Goal: Task Accomplishment & Management: Manage account settings

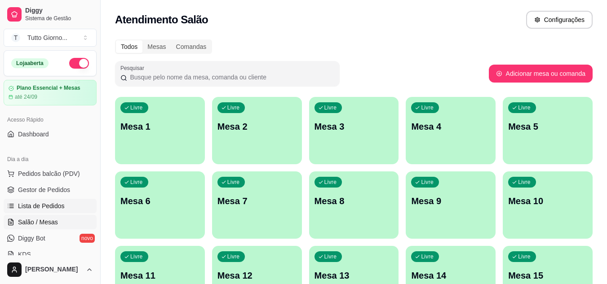
click at [43, 205] on span "Lista de Pedidos" at bounding box center [41, 206] width 47 height 9
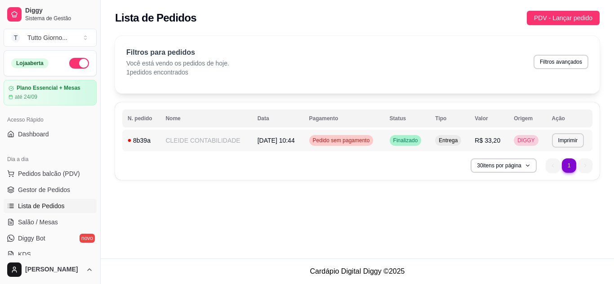
click at [362, 140] on span "Pedido sem pagamento" at bounding box center [341, 140] width 61 height 7
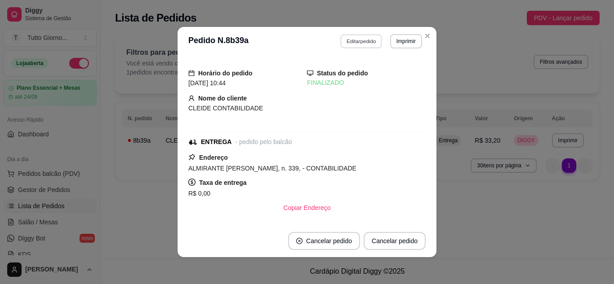
click at [356, 42] on button "Editar pedido" at bounding box center [362, 41] width 42 height 14
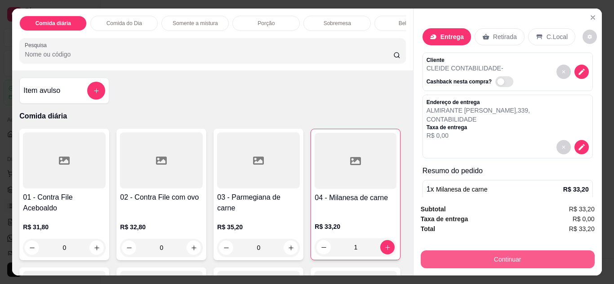
click at [521, 251] on button "Continuar" at bounding box center [508, 260] width 174 height 18
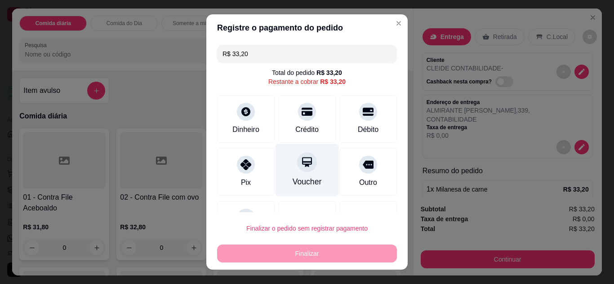
click at [301, 167] on icon at bounding box center [307, 162] width 12 height 12
type input "R$ 0,00"
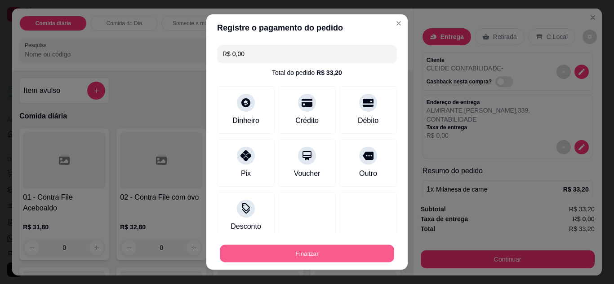
click at [297, 250] on button "Finalizar" at bounding box center [307, 254] width 174 height 18
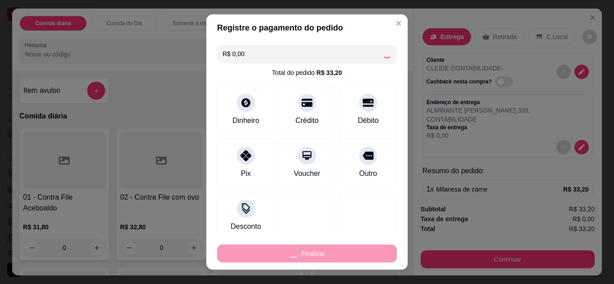
type input "0"
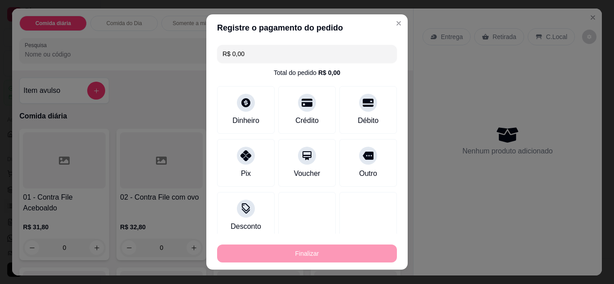
type input "-R$ 33,20"
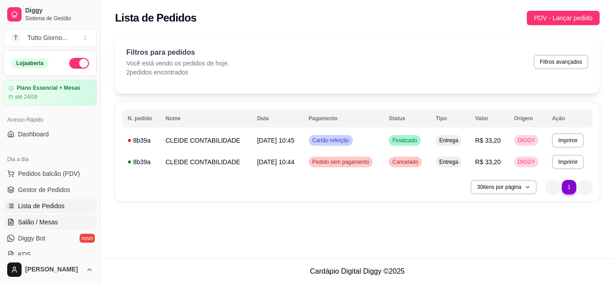
click at [35, 222] on span "Salão / Mesas" at bounding box center [38, 222] width 40 height 9
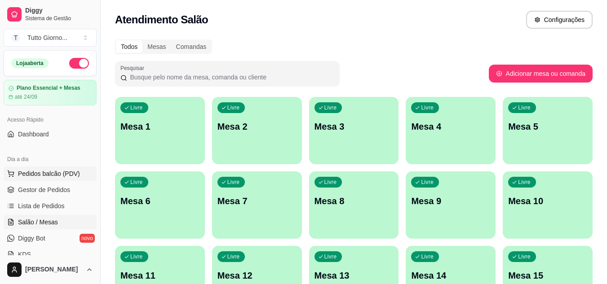
click at [55, 175] on span "Pedidos balcão (PDV)" at bounding box center [49, 173] width 62 height 9
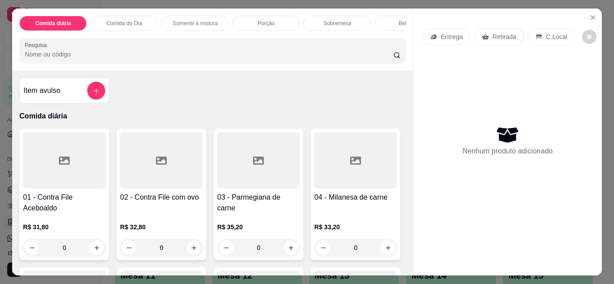
click at [449, 37] on p "Entrega" at bounding box center [452, 36] width 22 height 9
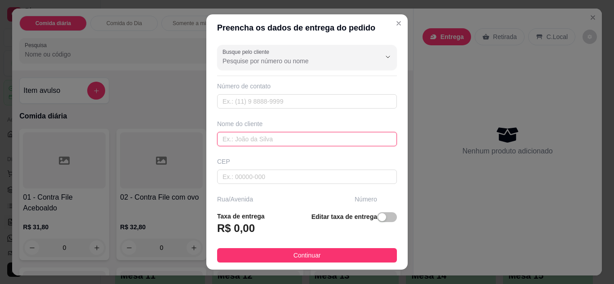
click at [302, 139] on input "text" at bounding box center [307, 139] width 180 height 14
type input "[PERSON_NAME]"
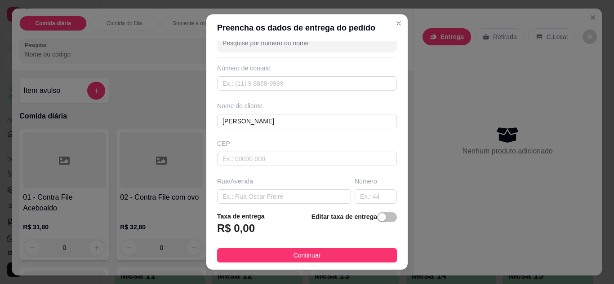
scroll to position [36, 0]
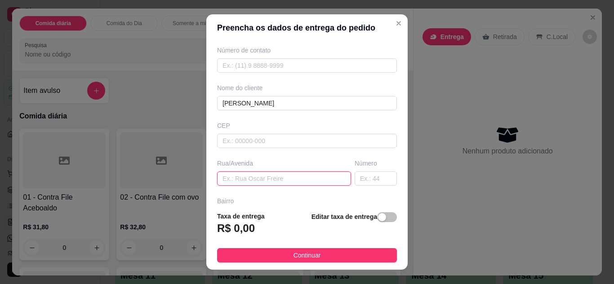
click at [293, 179] on input "text" at bounding box center [284, 179] width 134 height 14
type input "INDUSTRIAL"
click at [361, 182] on input "text" at bounding box center [376, 179] width 42 height 14
type input "780"
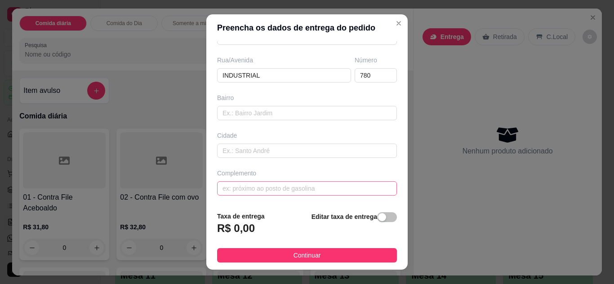
scroll to position [14, 0]
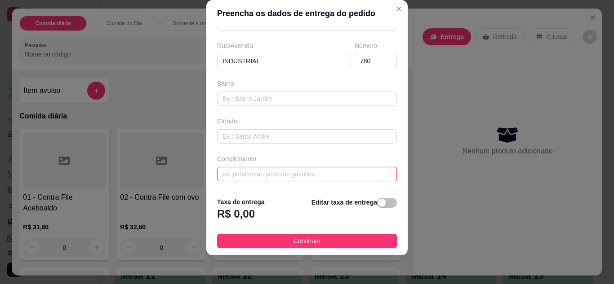
click at [306, 173] on input "text" at bounding box center [307, 174] width 180 height 14
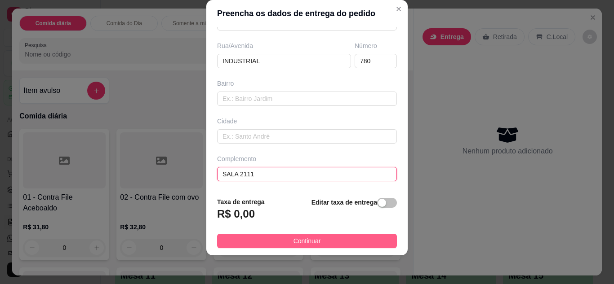
type input "SALA 2111"
click at [297, 240] on span "Continuar" at bounding box center [306, 241] width 27 height 10
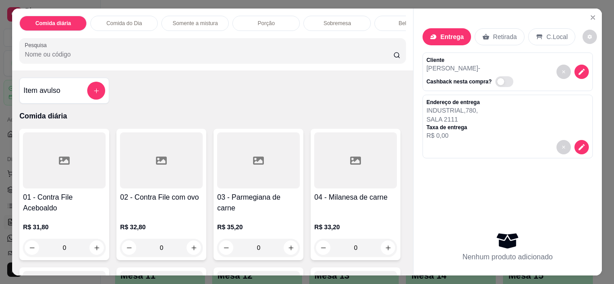
click at [282, 250] on div "0" at bounding box center [258, 248] width 83 height 18
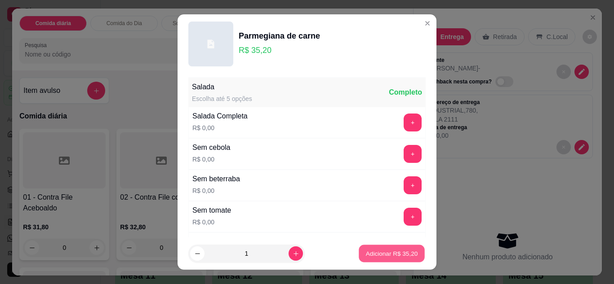
click at [366, 254] on p "Adicionar R$ 35,20" at bounding box center [392, 254] width 52 height 9
type input "1"
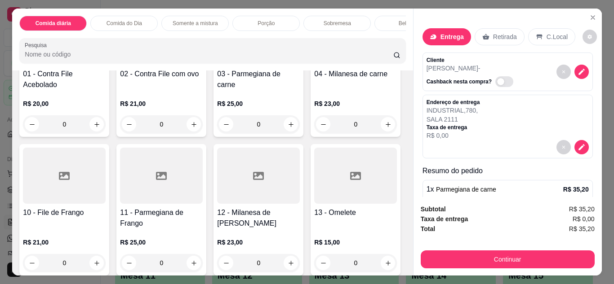
scroll to position [695, 0]
click at [93, 127] on icon "increase-product-quantity" at bounding box center [96, 123] width 7 height 7
type input "1"
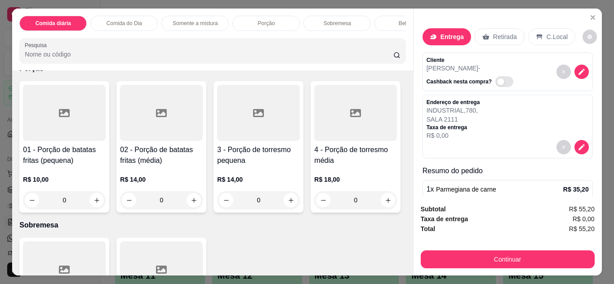
scroll to position [1217, 0]
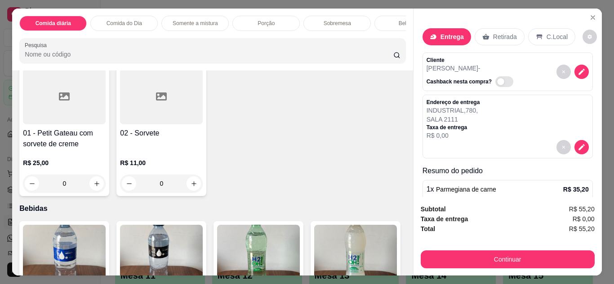
click at [96, 34] on button "increase-product-quantity" at bounding box center [97, 27] width 14 height 14
type input "1"
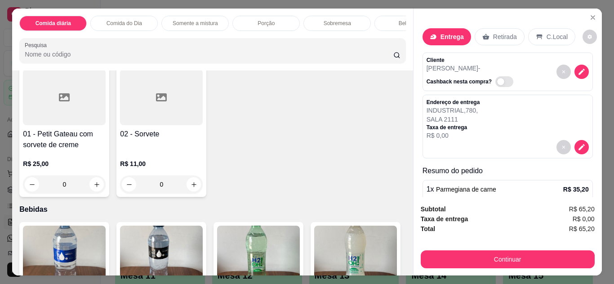
scroll to position [1217, 0]
click at [380, 19] on div "Bebidas" at bounding box center [407, 23] width 67 height 15
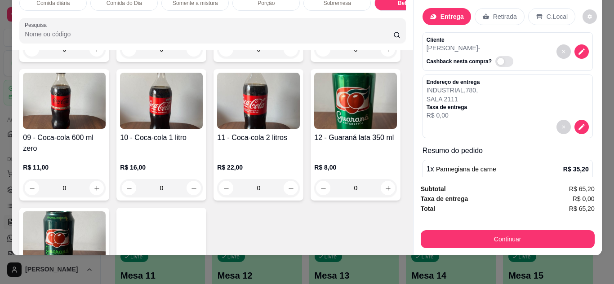
scroll to position [1791, 0]
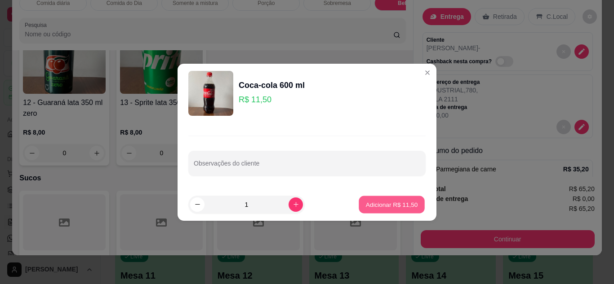
click at [395, 202] on p "Adicionar R$ 11,50" at bounding box center [392, 204] width 52 height 9
type input "1"
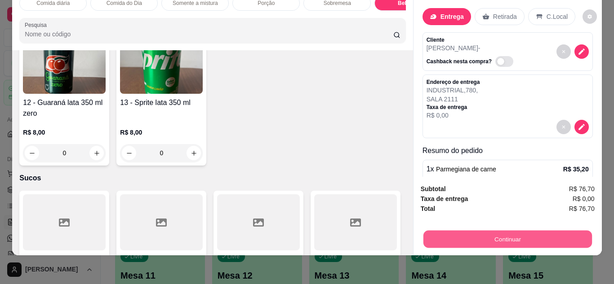
click at [476, 234] on button "Continuar" at bounding box center [507, 240] width 169 height 18
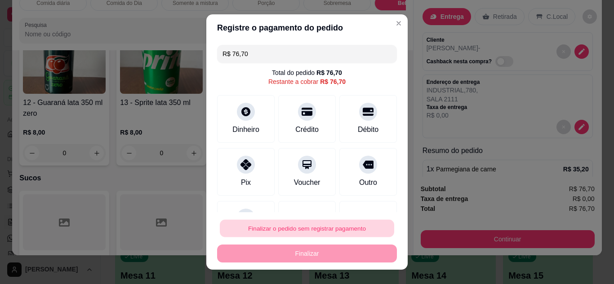
click at [361, 224] on button "Finalizar o pedido sem registrar pagamento" at bounding box center [307, 229] width 174 height 18
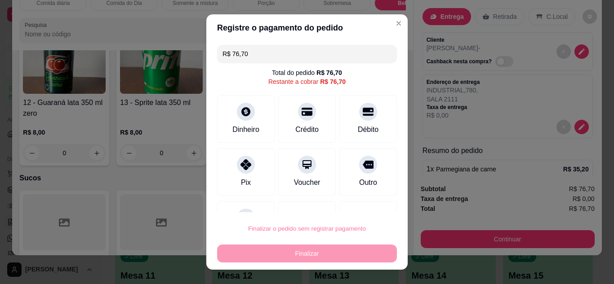
click at [361, 201] on button "Confirmar" at bounding box center [358, 202] width 32 height 13
type input "0"
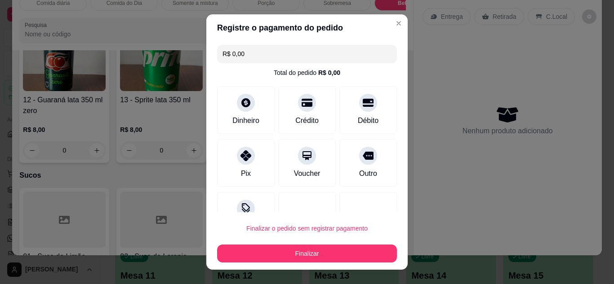
type input "R$ 0,00"
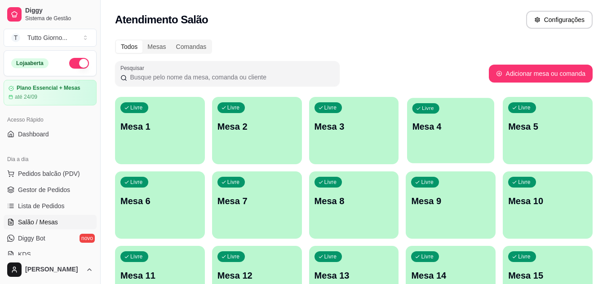
click at [452, 151] on div "Livre Mesa 4" at bounding box center [450, 125] width 87 height 55
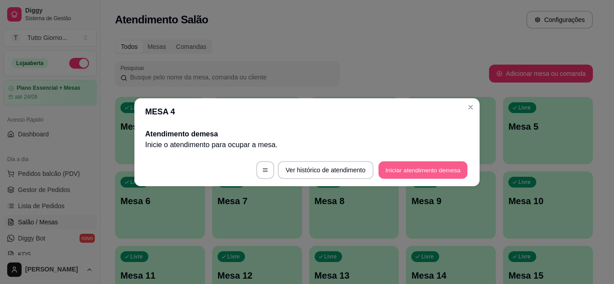
click at [435, 174] on button "Iniciar atendimento de mesa" at bounding box center [422, 170] width 89 height 18
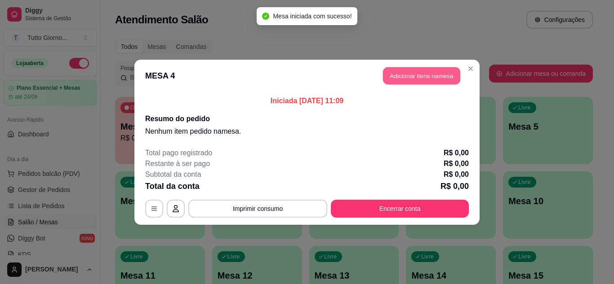
click at [434, 80] on button "Adicionar itens na mesa" at bounding box center [421, 76] width 77 height 18
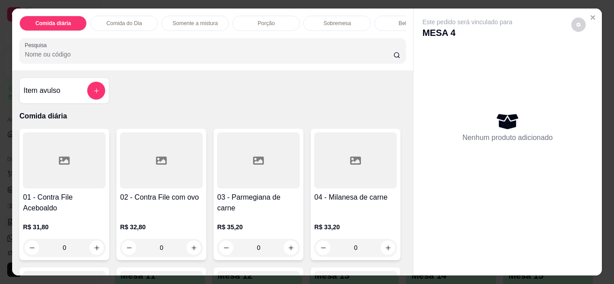
click at [285, 254] on div "0" at bounding box center [258, 248] width 83 height 18
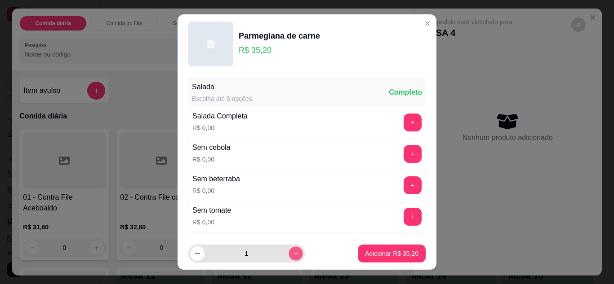
click at [289, 258] on button "increase-product-quantity" at bounding box center [296, 254] width 14 height 14
type input "2"
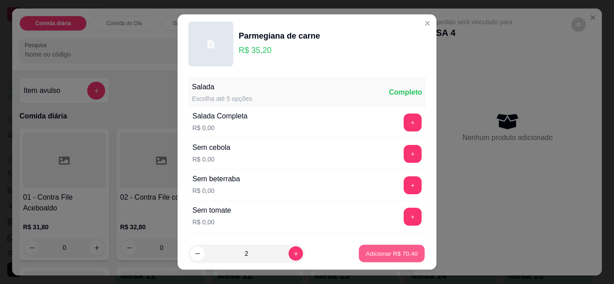
click at [367, 251] on p "Adicionar R$ 70,40" at bounding box center [392, 254] width 52 height 9
type input "2"
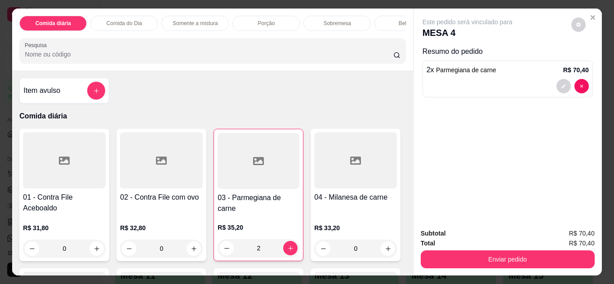
click at [391, 16] on div "Bebidas" at bounding box center [407, 23] width 67 height 15
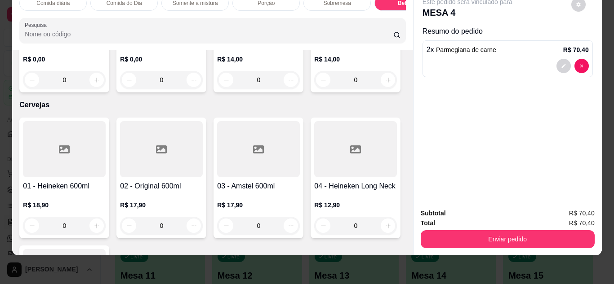
scroll to position [1963, 0]
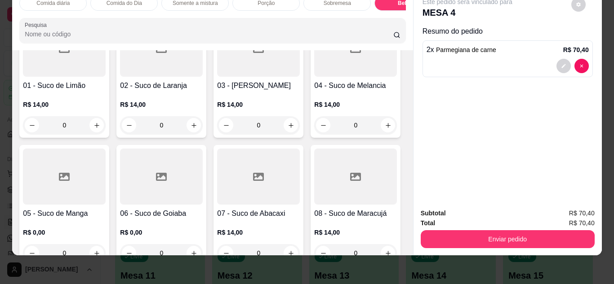
type input "1"
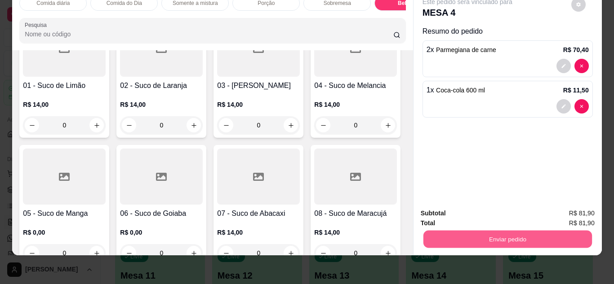
click at [490, 237] on button "Enviar pedido" at bounding box center [507, 240] width 169 height 18
click at [564, 213] on button "Enviar pedido" at bounding box center [571, 210] width 49 height 17
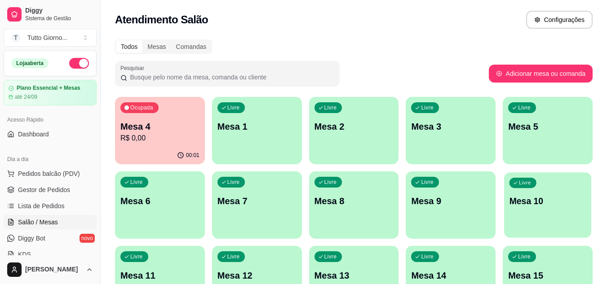
click at [528, 199] on p "Mesa 10" at bounding box center [548, 201] width 77 height 12
click at [520, 208] on div "Livre Mesa 10" at bounding box center [547, 200] width 87 height 55
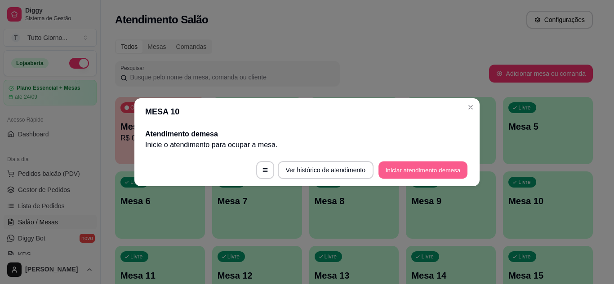
click at [428, 171] on button "Iniciar atendimento de mesa" at bounding box center [422, 170] width 89 height 18
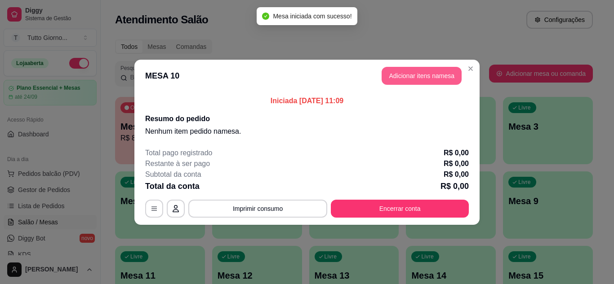
click at [424, 77] on button "Adicionar itens na mesa" at bounding box center [422, 76] width 80 height 18
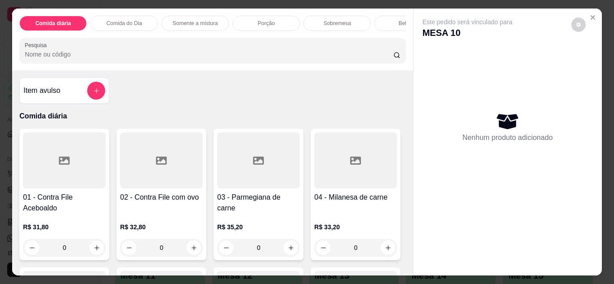
click at [132, 20] on p "Comida do Dia" at bounding box center [125, 23] width 36 height 7
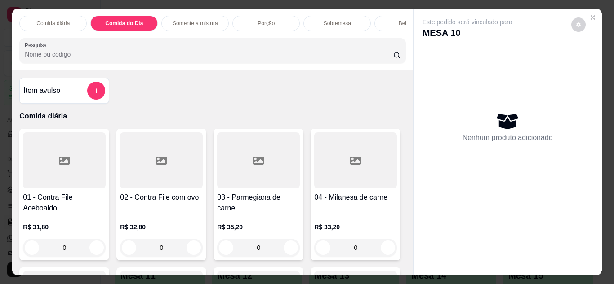
scroll to position [24, 0]
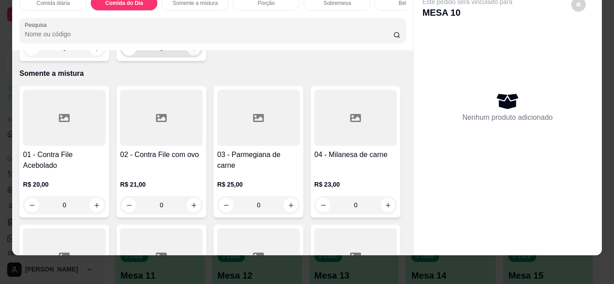
click at [191, 52] on icon "increase-product-quantity" at bounding box center [194, 48] width 7 height 7
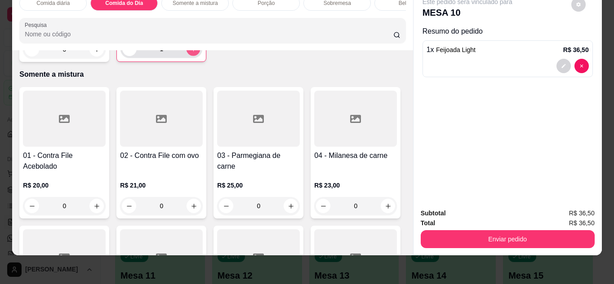
click at [190, 53] on icon "increase-product-quantity" at bounding box center [193, 49] width 7 height 7
type input "2"
click at [382, 0] on div "Bebidas" at bounding box center [407, 3] width 67 height 15
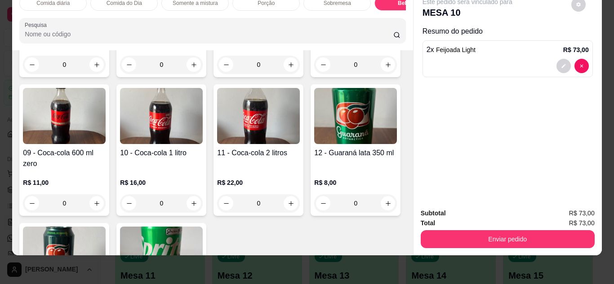
scroll to position [1599, 0]
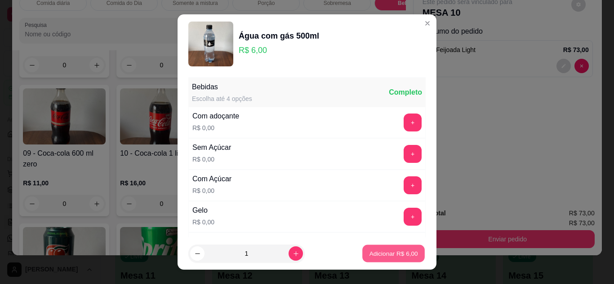
click at [386, 254] on p "Adicionar R$ 6,00" at bounding box center [393, 254] width 49 height 9
type input "1"
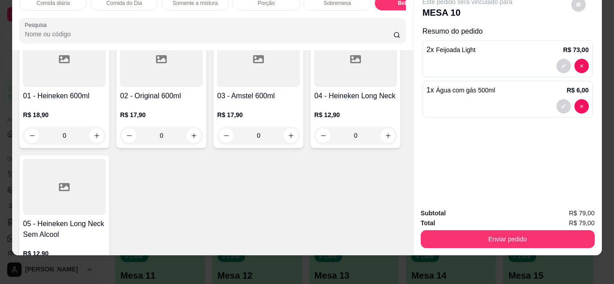
scroll to position [2246, 0]
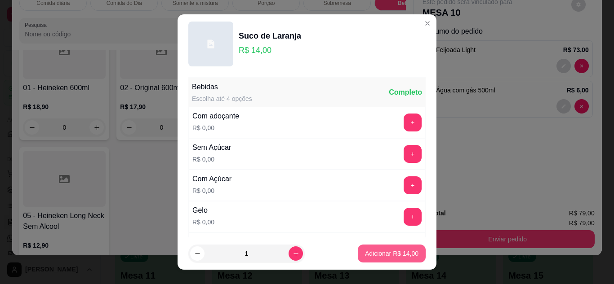
click at [366, 260] on button "Adicionar R$ 14,00" at bounding box center [392, 254] width 68 height 18
type input "1"
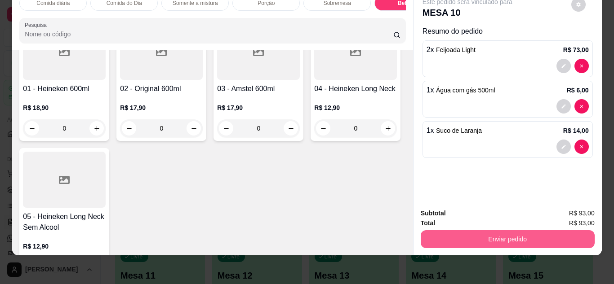
click at [467, 231] on button "Enviar pedido" at bounding box center [508, 240] width 174 height 18
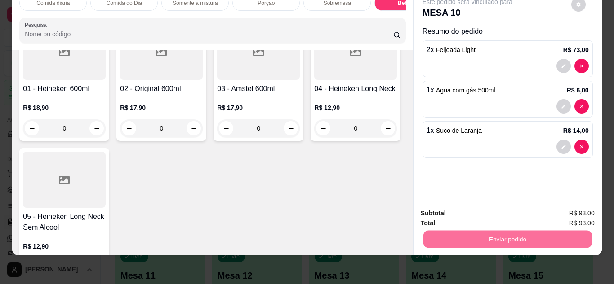
click at [572, 215] on button "Enviar pedido" at bounding box center [571, 210] width 49 height 17
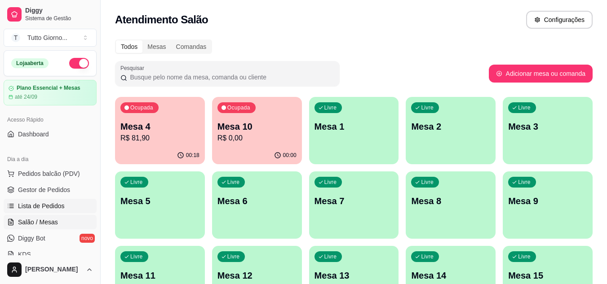
click at [53, 205] on span "Lista de Pedidos" at bounding box center [41, 206] width 47 height 9
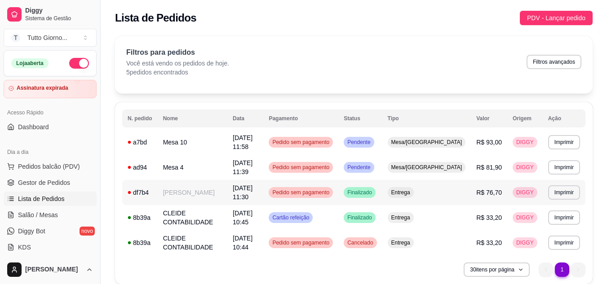
click at [333, 188] on div "Pedido sem pagamento" at bounding box center [301, 192] width 64 height 11
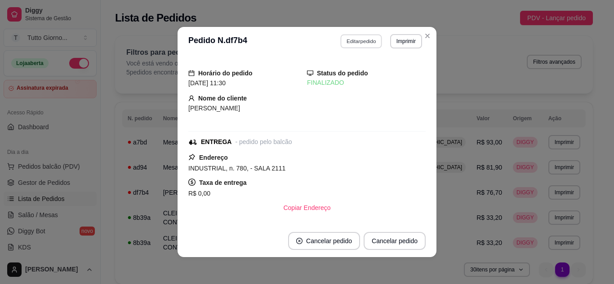
click at [368, 43] on button "Editar pedido" at bounding box center [362, 41] width 42 height 14
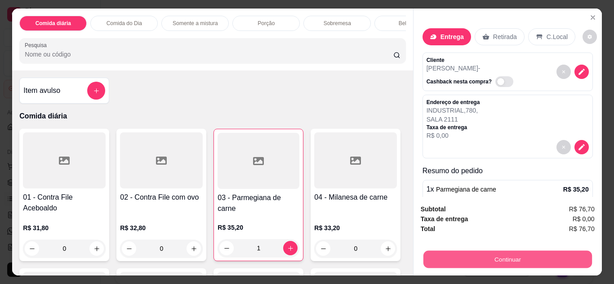
click at [504, 258] on button "Continuar" at bounding box center [507, 260] width 169 height 18
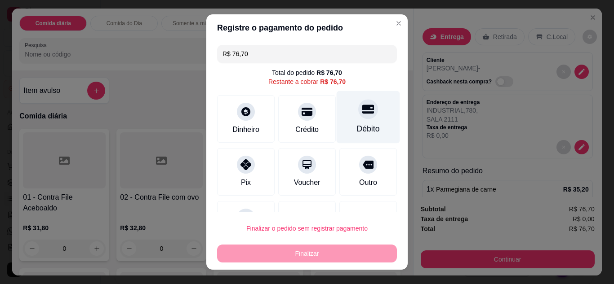
click at [357, 124] on div "Débito" at bounding box center [368, 129] width 23 height 12
type input "R$ 0,00"
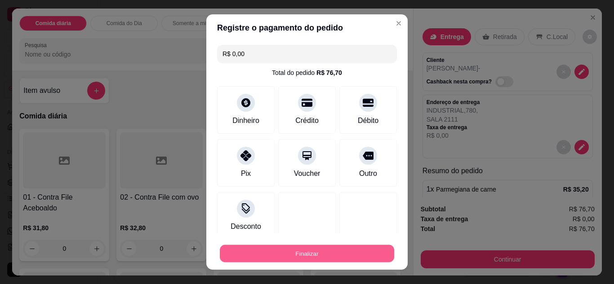
click at [310, 250] on button "Finalizar" at bounding box center [307, 254] width 174 height 18
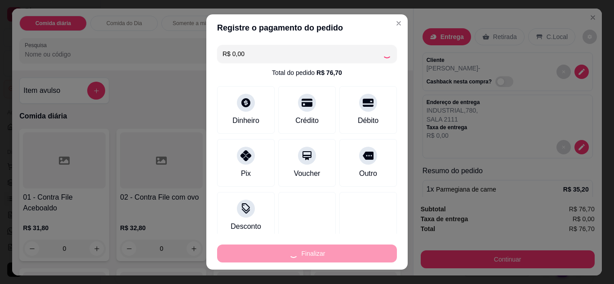
type input "0"
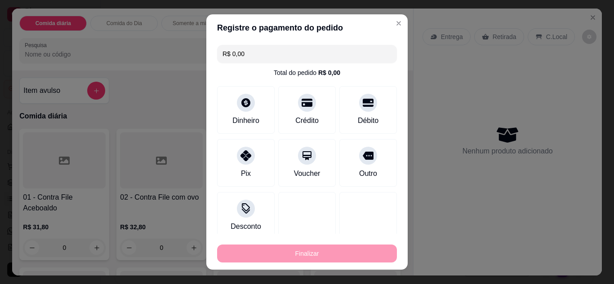
type input "-R$ 76,70"
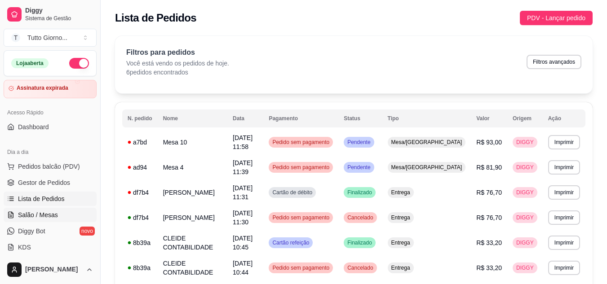
click at [39, 218] on span "Salão / Mesas" at bounding box center [38, 215] width 40 height 9
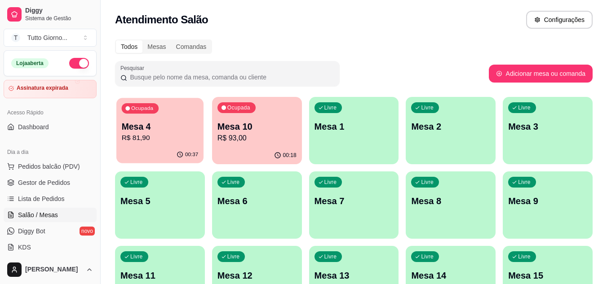
click at [187, 125] on p "Mesa 4" at bounding box center [160, 127] width 77 height 12
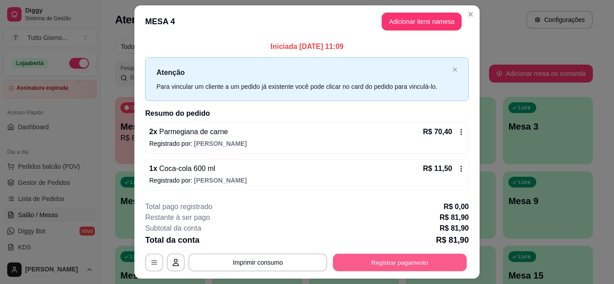
click at [374, 269] on button "Registrar pagamento" at bounding box center [400, 263] width 134 height 18
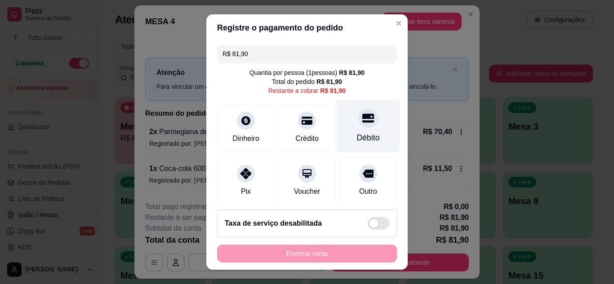
click at [362, 119] on icon at bounding box center [368, 118] width 12 height 9
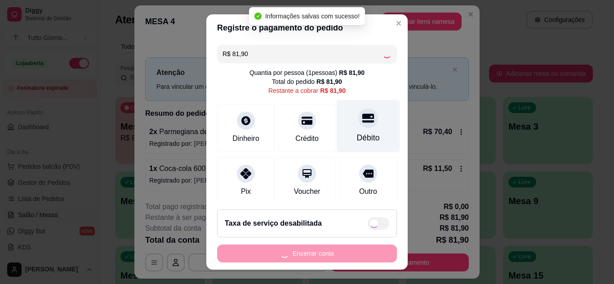
type input "R$ 0,00"
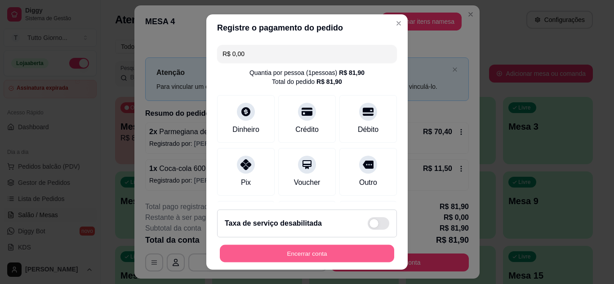
click at [308, 256] on button "Encerrar conta" at bounding box center [307, 254] width 174 height 18
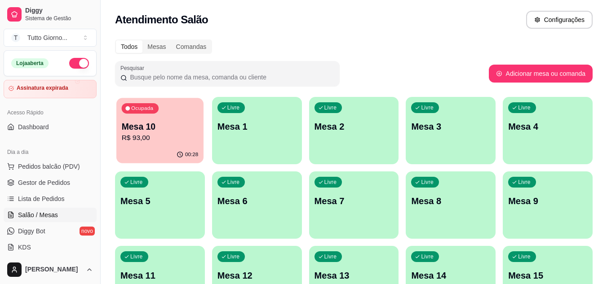
click at [161, 135] on p "R$ 93,00" at bounding box center [160, 138] width 77 height 10
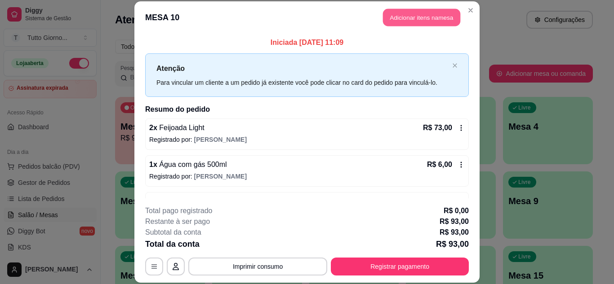
click at [435, 13] on button "Adicionar itens na mesa" at bounding box center [421, 18] width 77 height 18
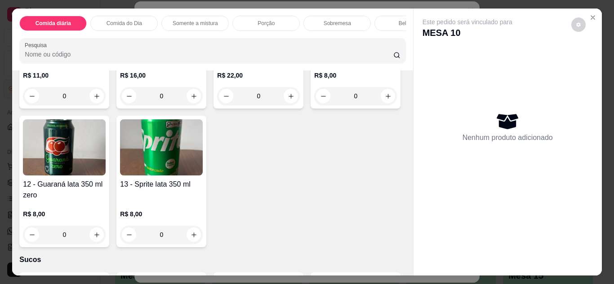
scroll to position [1738, 0]
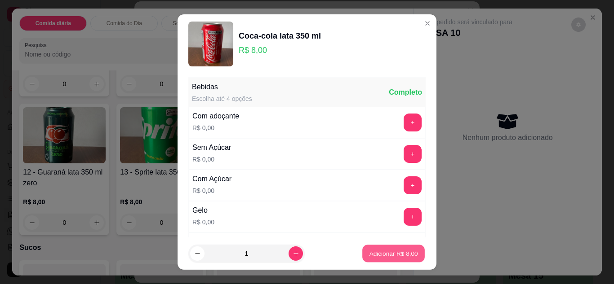
click at [387, 256] on p "Adicionar R$ 8,00" at bounding box center [393, 254] width 49 height 9
type input "1"
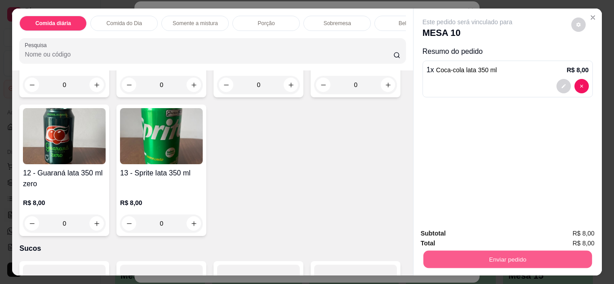
click at [508, 258] on button "Enviar pedido" at bounding box center [507, 260] width 169 height 18
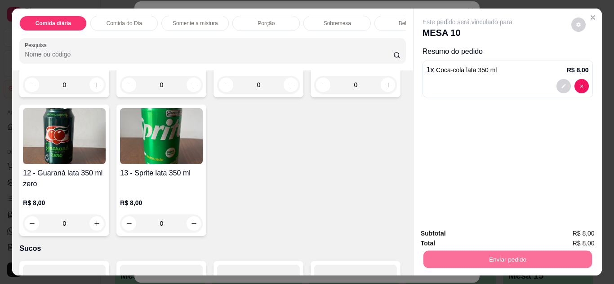
click at [568, 239] on button "Enviar pedido" at bounding box center [571, 234] width 49 height 17
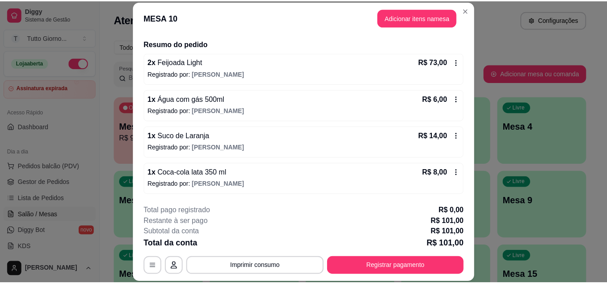
scroll to position [0, 0]
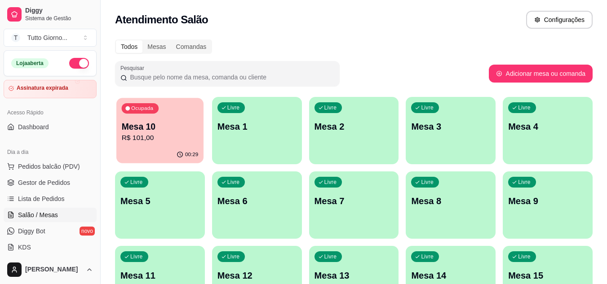
click at [163, 138] on p "R$ 101,00" at bounding box center [160, 138] width 77 height 10
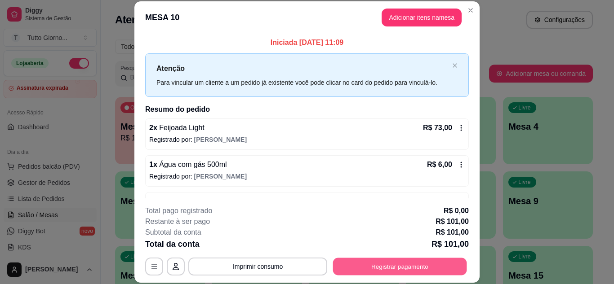
click at [409, 270] on button "Registrar pagamento" at bounding box center [400, 267] width 134 height 18
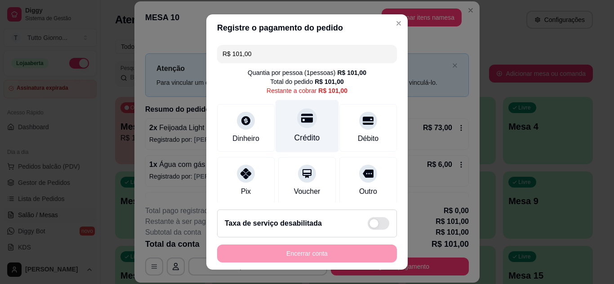
click at [298, 136] on div "Crédito" at bounding box center [307, 138] width 26 height 12
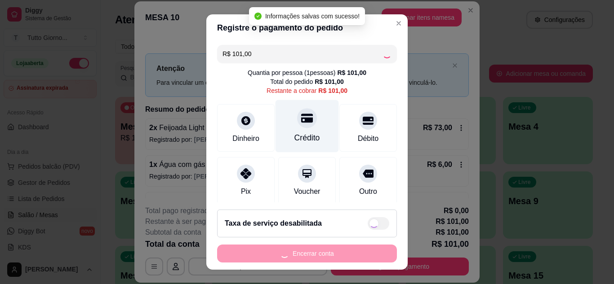
type input "R$ 0,00"
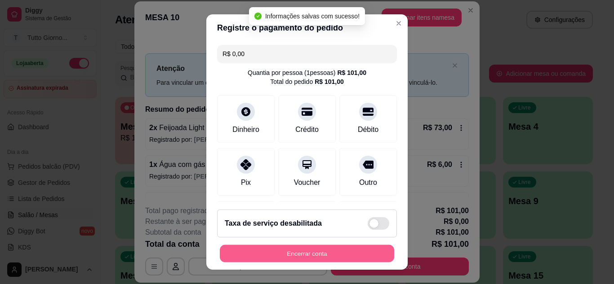
click at [308, 258] on button "Encerrar conta" at bounding box center [307, 254] width 174 height 18
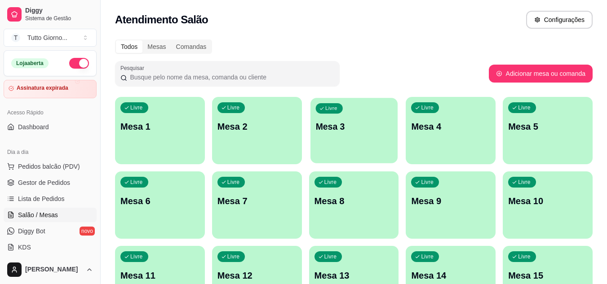
click at [346, 133] on div "Livre Mesa 3" at bounding box center [354, 125] width 87 height 55
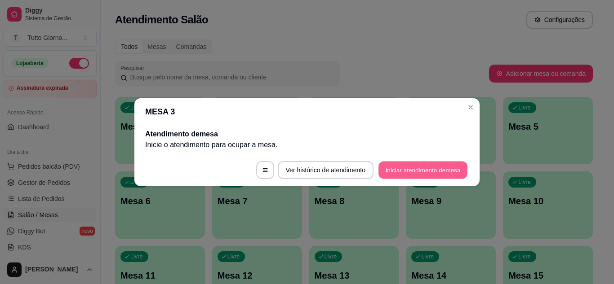
click at [426, 170] on button "Iniciar atendimento de mesa" at bounding box center [422, 170] width 89 height 18
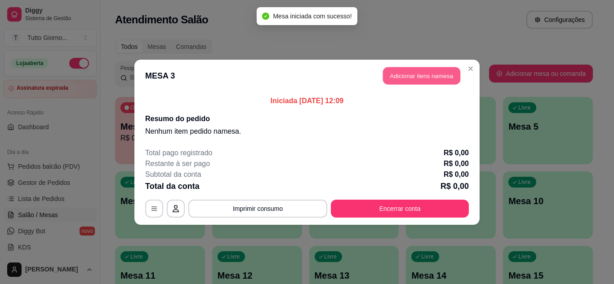
click at [423, 75] on button "Adicionar itens na mesa" at bounding box center [421, 76] width 77 height 18
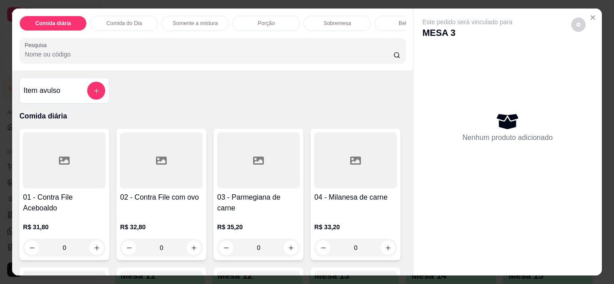
click at [149, 19] on div "Comida do Dia" at bounding box center [123, 23] width 67 height 15
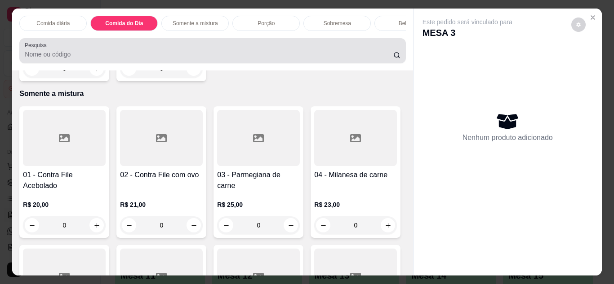
scroll to position [24, 0]
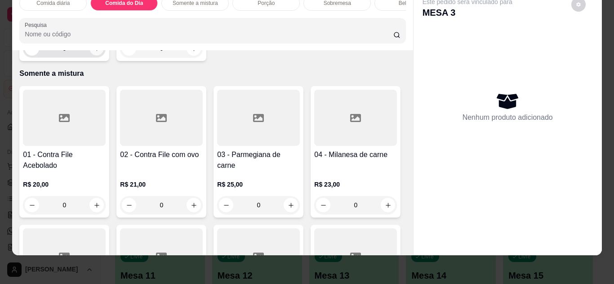
click at [95, 55] on button "increase-product-quantity" at bounding box center [97, 48] width 14 height 14
type input "1"
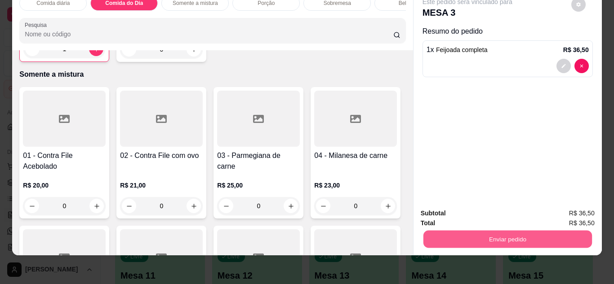
click at [472, 231] on button "Enviar pedido" at bounding box center [507, 240] width 169 height 18
click at [565, 206] on button "Enviar pedido" at bounding box center [571, 210] width 51 height 17
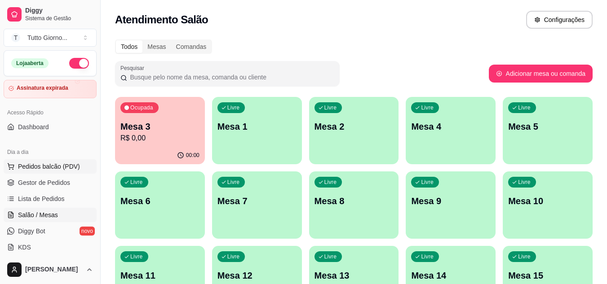
click at [61, 167] on span "Pedidos balcão (PDV)" at bounding box center [49, 166] width 62 height 9
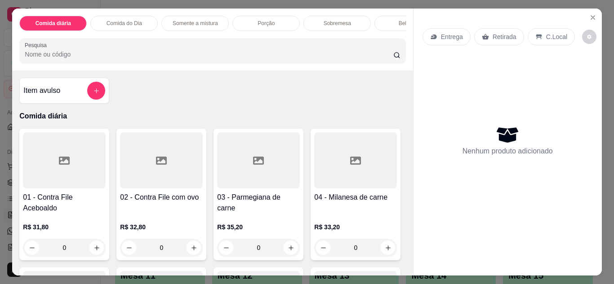
click at [493, 35] on p "Retirada" at bounding box center [505, 36] width 24 height 9
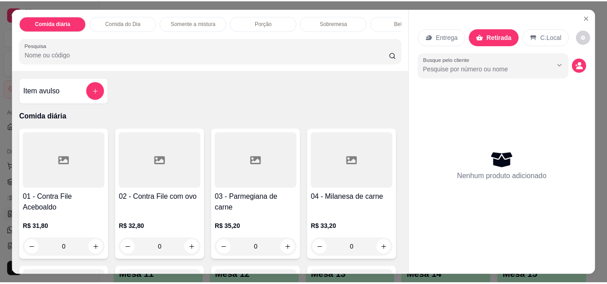
scroll to position [174, 0]
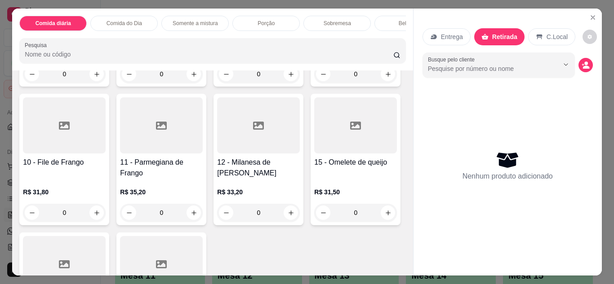
click at [203, 218] on div "0" at bounding box center [161, 213] width 83 height 18
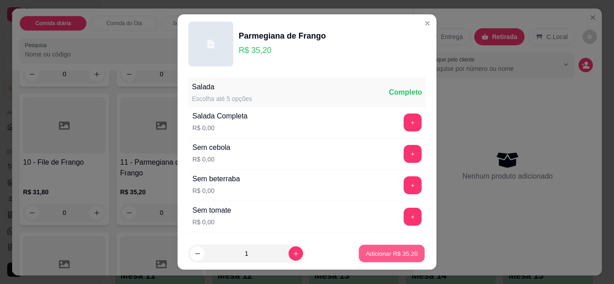
click at [383, 252] on p "Adicionar R$ 35,20" at bounding box center [392, 254] width 52 height 9
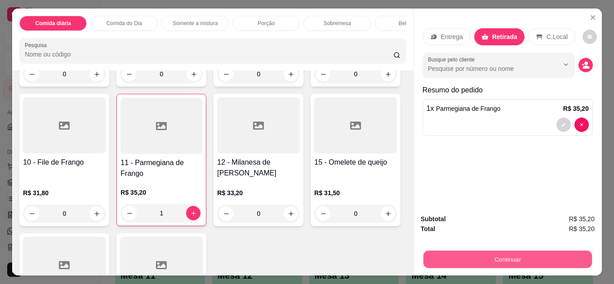
click at [508, 254] on button "Continuar" at bounding box center [507, 260] width 169 height 18
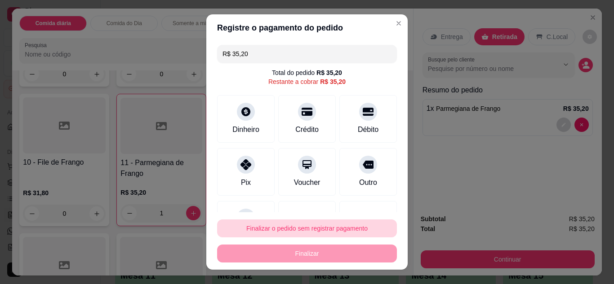
click at [334, 227] on button "Finalizar o pedido sem registrar pagamento" at bounding box center [307, 229] width 180 height 18
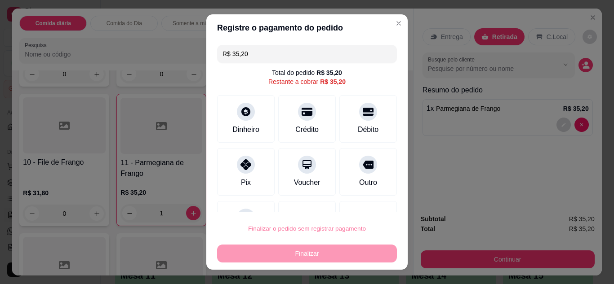
click at [359, 207] on button "Confirmar" at bounding box center [358, 202] width 32 height 13
type input "0"
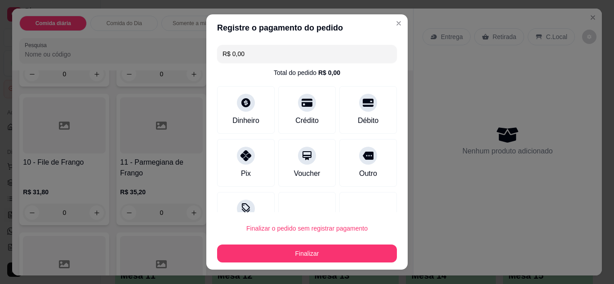
type input "R$ 0,00"
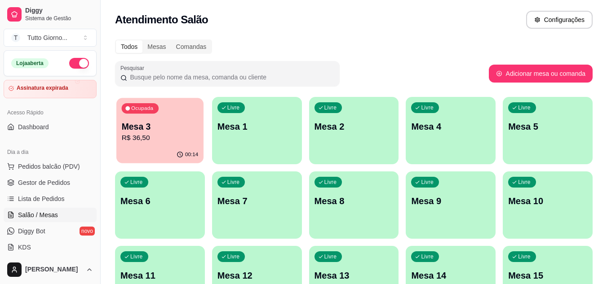
click at [149, 137] on p "R$ 36,50" at bounding box center [160, 138] width 77 height 10
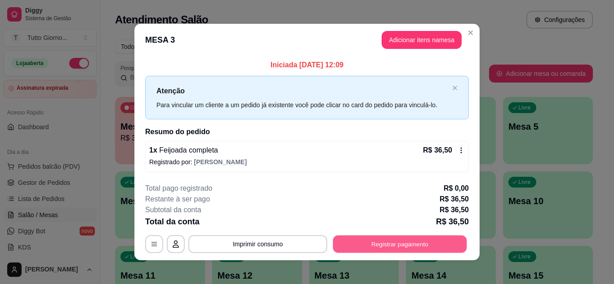
click at [379, 240] on button "Registrar pagamento" at bounding box center [400, 245] width 134 height 18
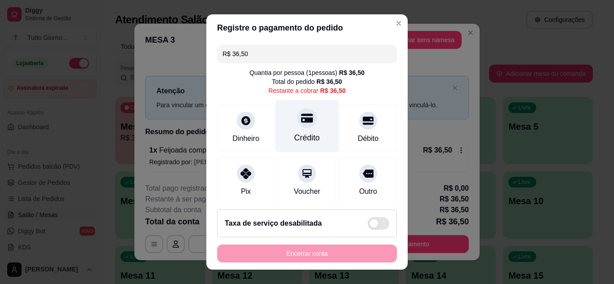
click at [302, 121] on icon at bounding box center [307, 118] width 12 height 9
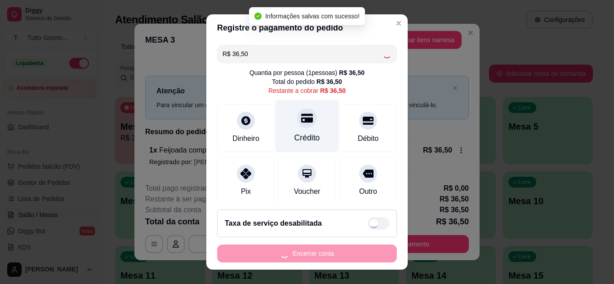
type input "R$ 0,00"
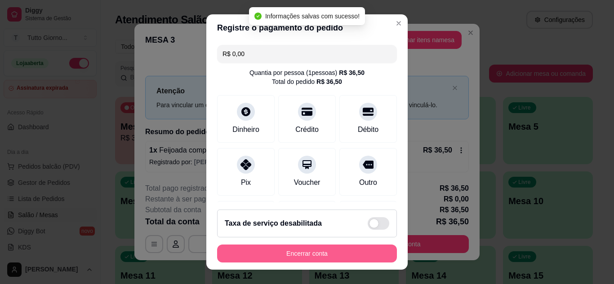
click at [339, 247] on button "Encerrar conta" at bounding box center [307, 254] width 180 height 18
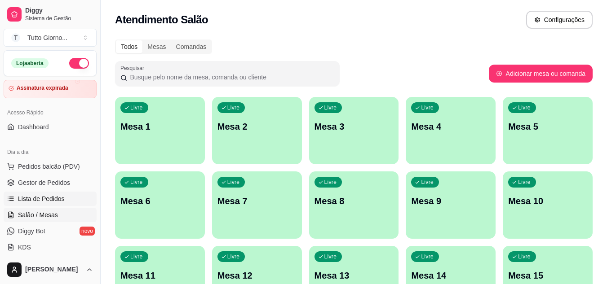
click at [57, 197] on span "Lista de Pedidos" at bounding box center [41, 199] width 47 height 9
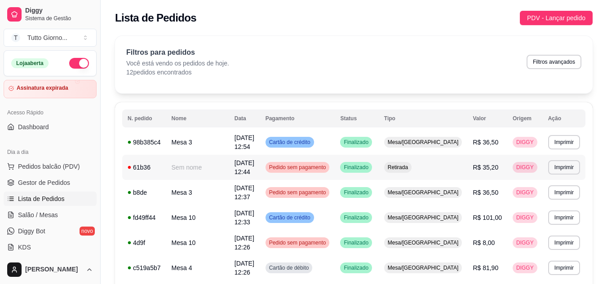
click at [328, 168] on span "Pedido sem pagamento" at bounding box center [297, 167] width 61 height 7
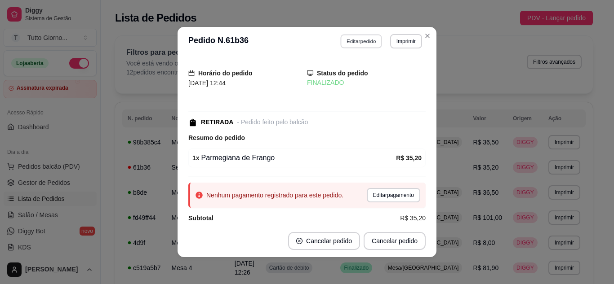
click at [351, 42] on button "Editar pedido" at bounding box center [362, 41] width 42 height 14
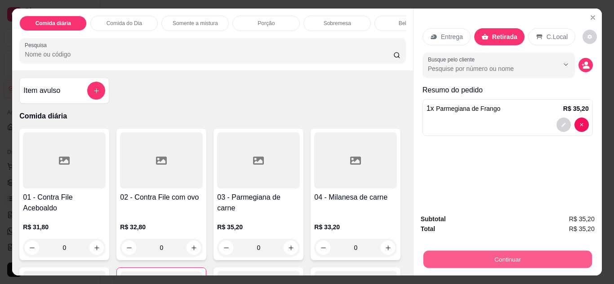
click at [498, 252] on button "Continuar" at bounding box center [507, 260] width 169 height 18
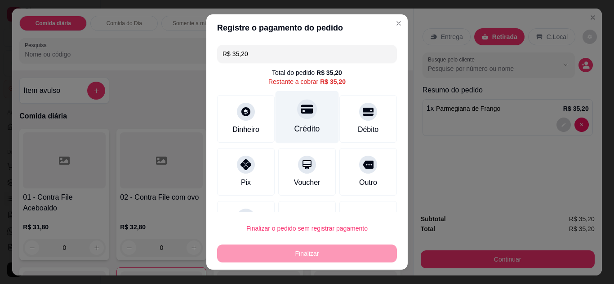
click at [309, 126] on div "Crédito" at bounding box center [307, 129] width 26 height 12
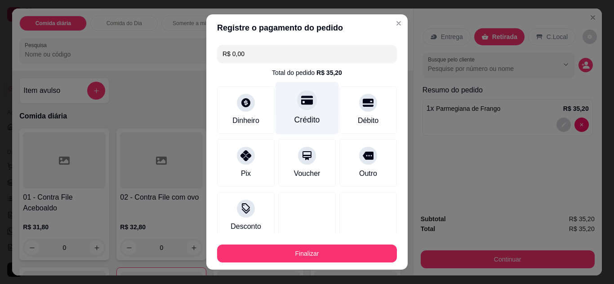
type input "R$ 0,00"
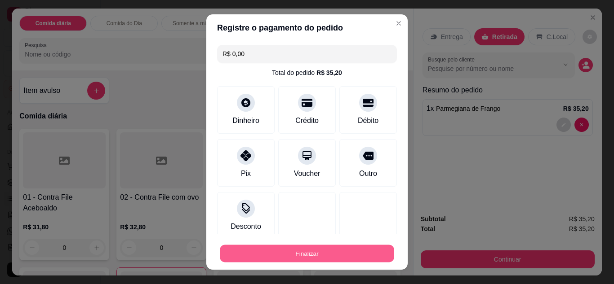
click at [308, 259] on button "Finalizar" at bounding box center [307, 254] width 174 height 18
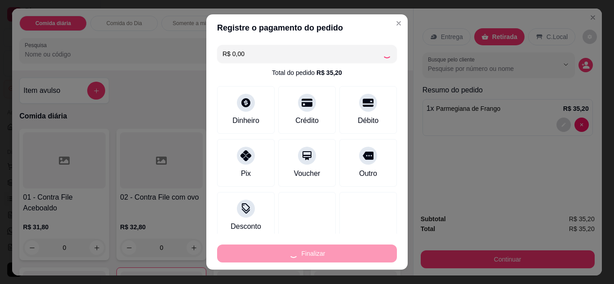
type input "0"
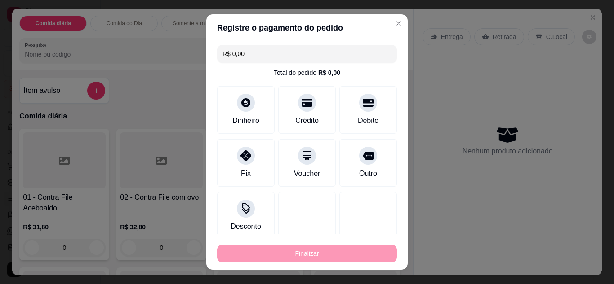
type input "-R$ 35,20"
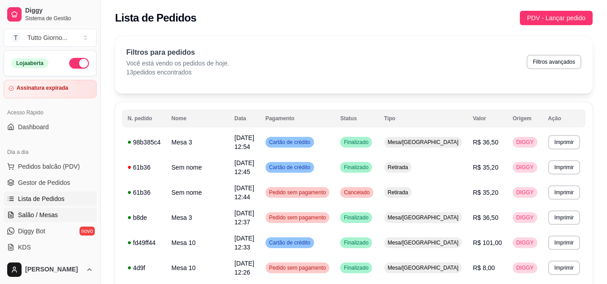
click at [39, 219] on span "Salão / Mesas" at bounding box center [38, 215] width 40 height 9
